Goal: Task Accomplishment & Management: Manage account settings

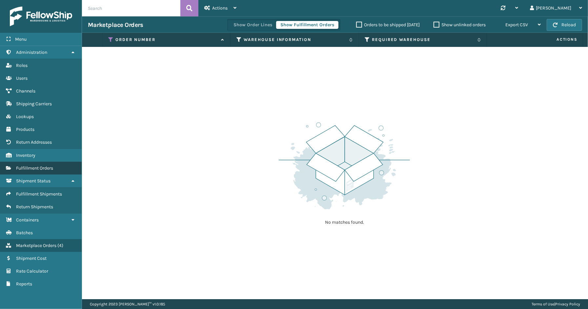
click at [34, 165] on span "Fulfillment Orders" at bounding box center [34, 168] width 37 height 6
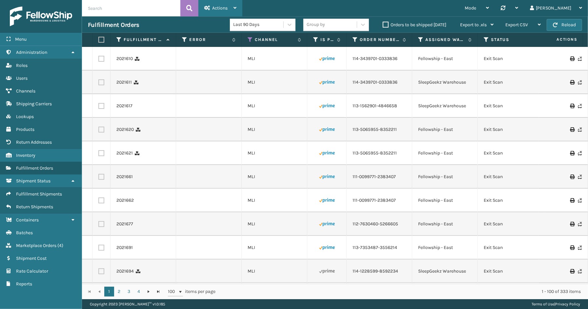
click at [223, 7] on span "Actions" at bounding box center [219, 8] width 15 height 6
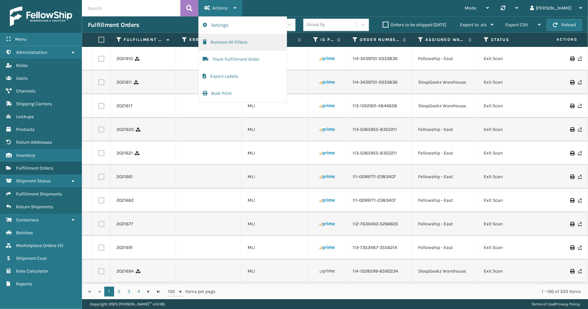
click at [220, 43] on button "Remove All Filters" at bounding box center [243, 42] width 88 height 17
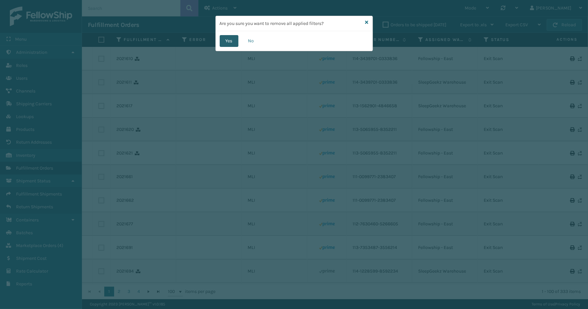
click at [230, 40] on button "Yes" at bounding box center [229, 41] width 19 height 12
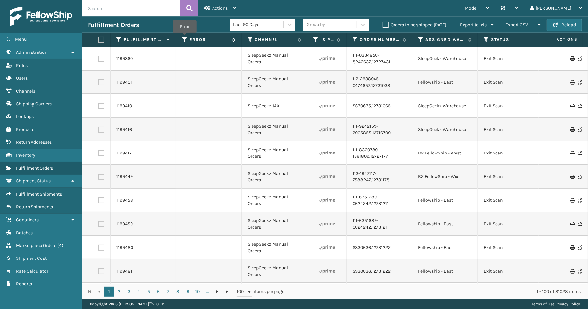
click at [185, 37] on icon at bounding box center [184, 40] width 5 height 6
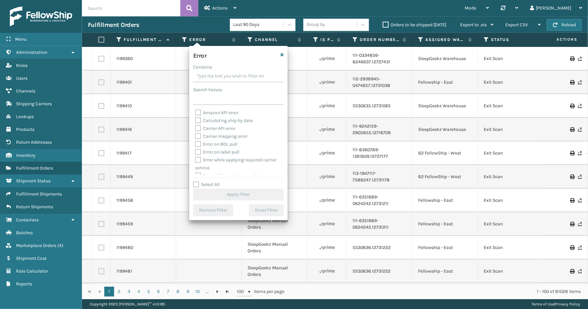
drag, startPoint x: 206, startPoint y: 185, endPoint x: 206, endPoint y: 170, distance: 14.4
click at [206, 184] on label "Select All" at bounding box center [206, 185] width 27 height 6
click at [206, 181] on input "Select All" at bounding box center [242, 181] width 98 height 1
checkbox input "true"
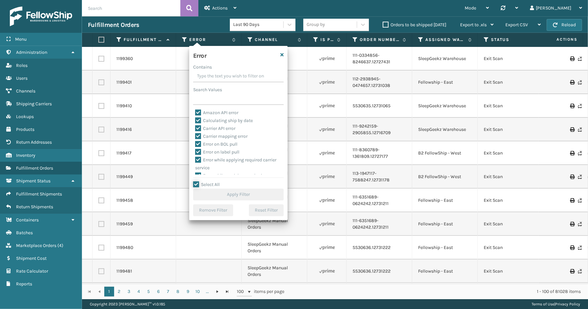
checkbox input "true"
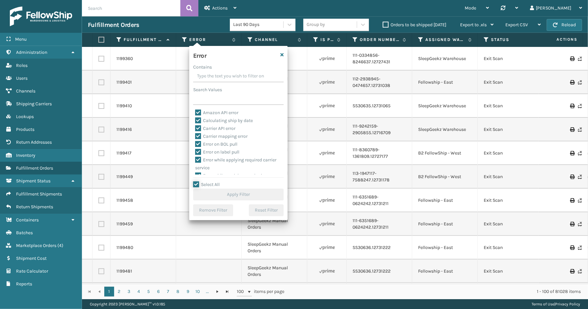
checkbox input "true"
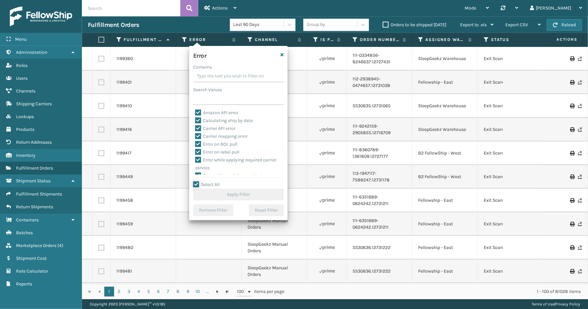
checkbox input "true"
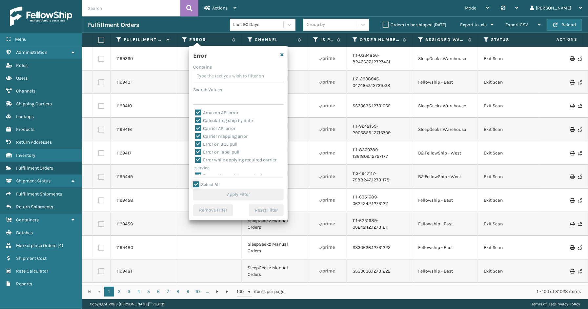
checkbox input "true"
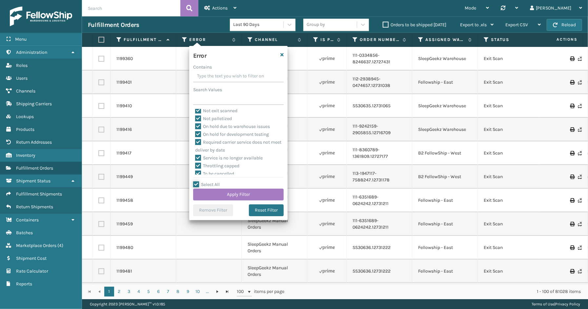
scroll to position [139, 0]
click at [221, 170] on label "To be cancelled" at bounding box center [214, 171] width 39 height 6
click at [195, 170] on input "To be cancelled" at bounding box center [195, 169] width 0 height 4
checkbox input "false"
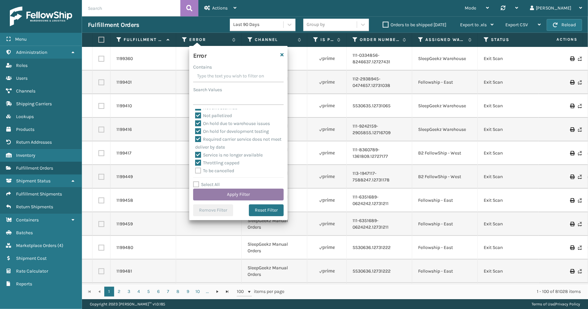
click at [234, 195] on button "Apply Filter" at bounding box center [238, 194] width 90 height 12
